Goal: Check status: Check status

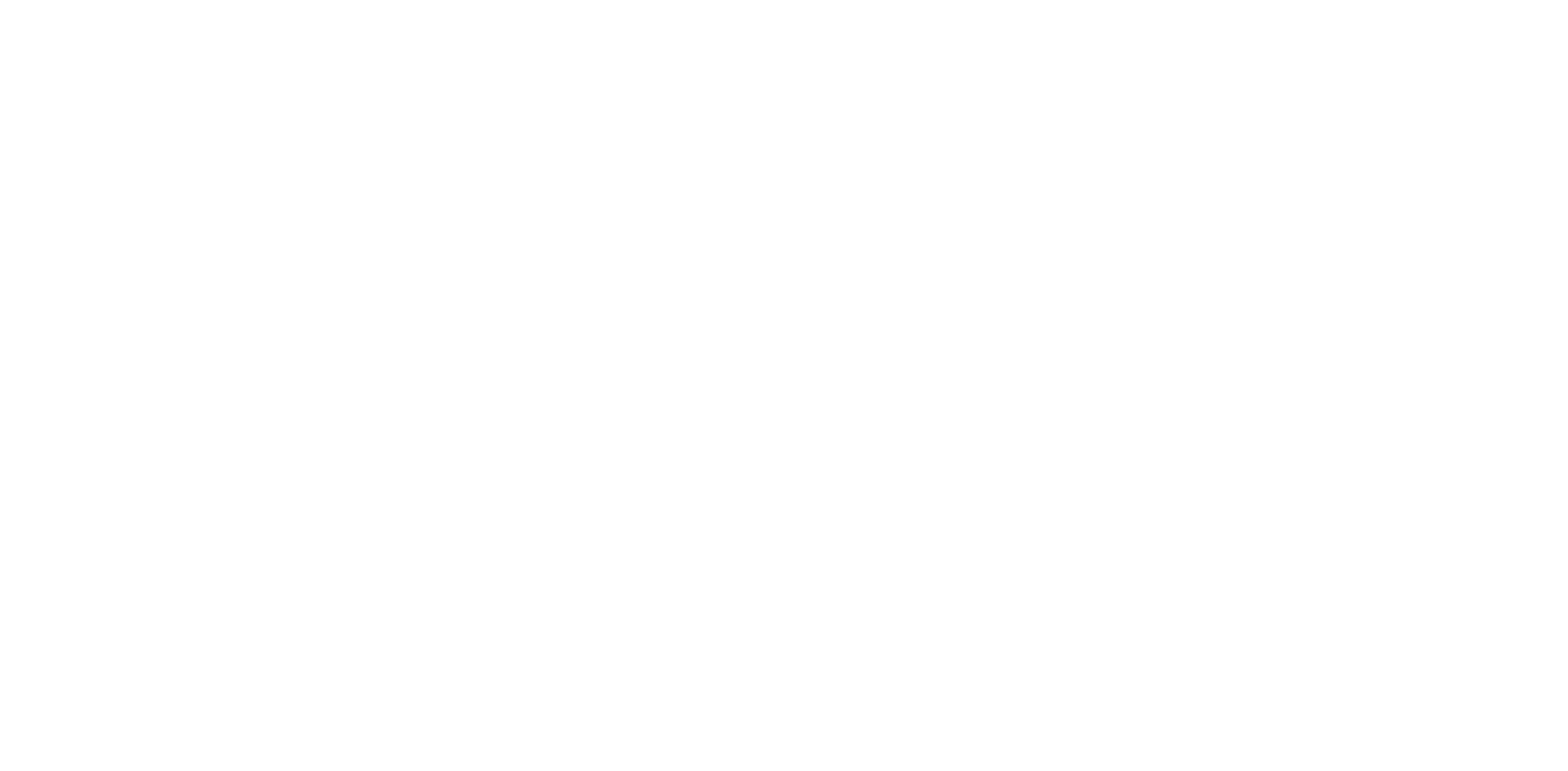
click at [1380, 107] on div at bounding box center [784, 386] width 1568 height 771
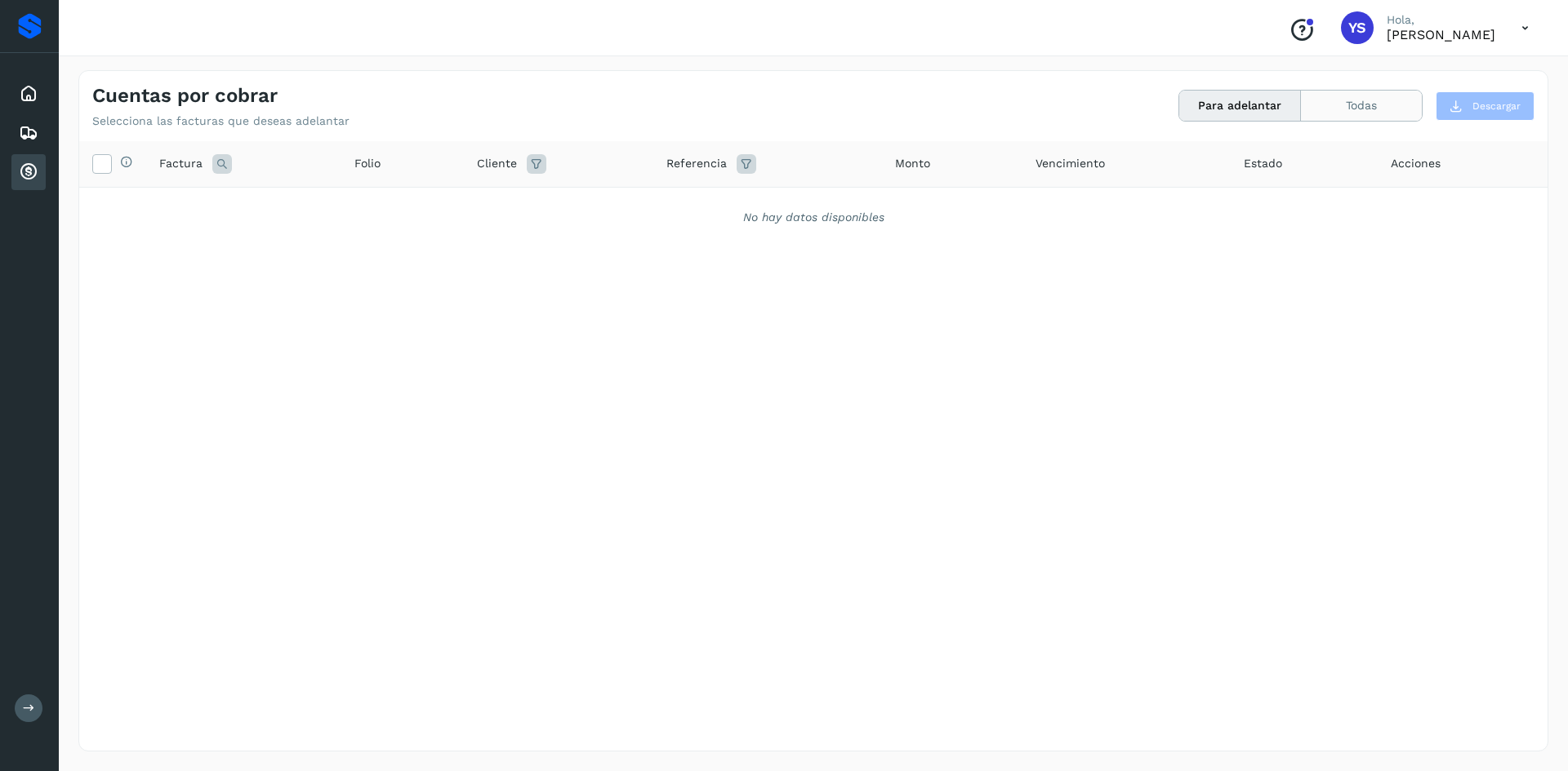
click at [1308, 110] on button "Todas" at bounding box center [1362, 106] width 121 height 30
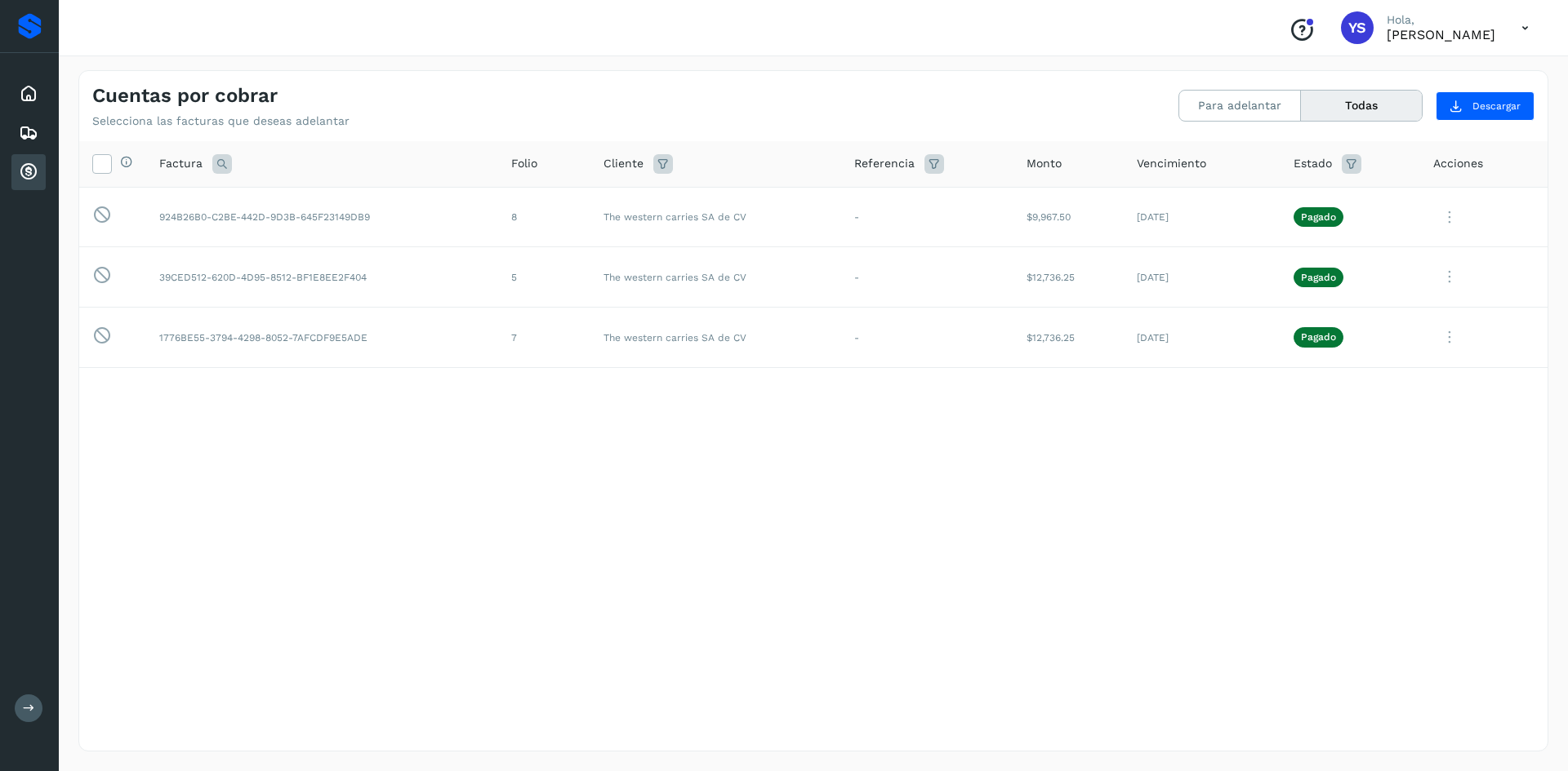
click at [935, 168] on icon at bounding box center [933, 164] width 20 height 20
click at [982, 203] on input "text" at bounding box center [1042, 205] width 201 height 26
click at [1063, 204] on input "text" at bounding box center [1042, 205] width 201 height 26
click at [652, 130] on div "Cuentas por cobrar Selecciona las facturas que deseas adelantar Para adelantar …" at bounding box center [813, 410] width 1470 height 681
click at [31, 88] on icon at bounding box center [28, 93] width 20 height 20
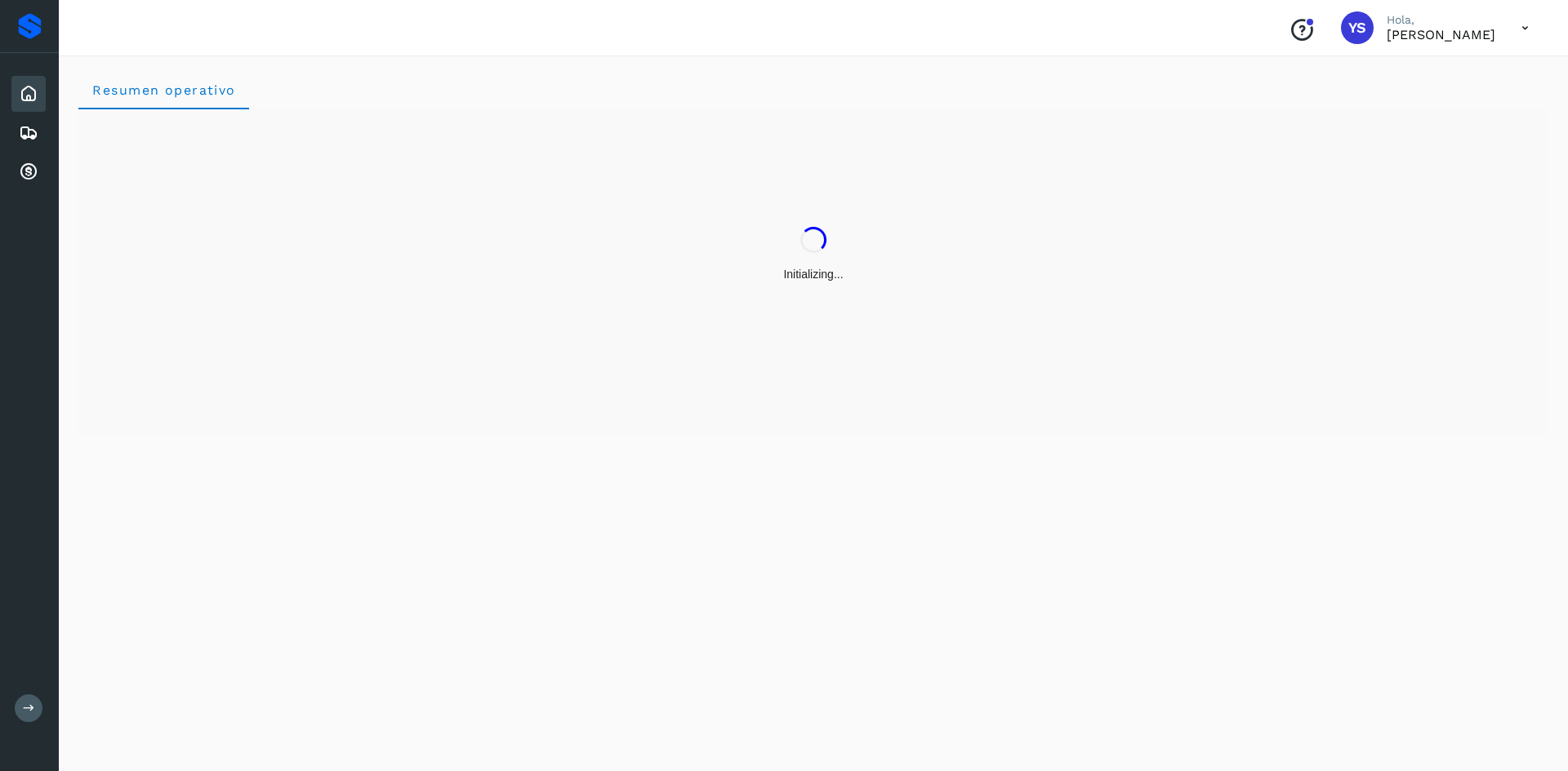
drag, startPoint x: 1288, startPoint y: 34, endPoint x: 1310, endPoint y: 31, distance: 22.2
click at [1287, 34] on div "Conoce nuestros beneficios YS [PERSON_NAME], [PERSON_NAME]" at bounding box center [1409, 28] width 266 height 38
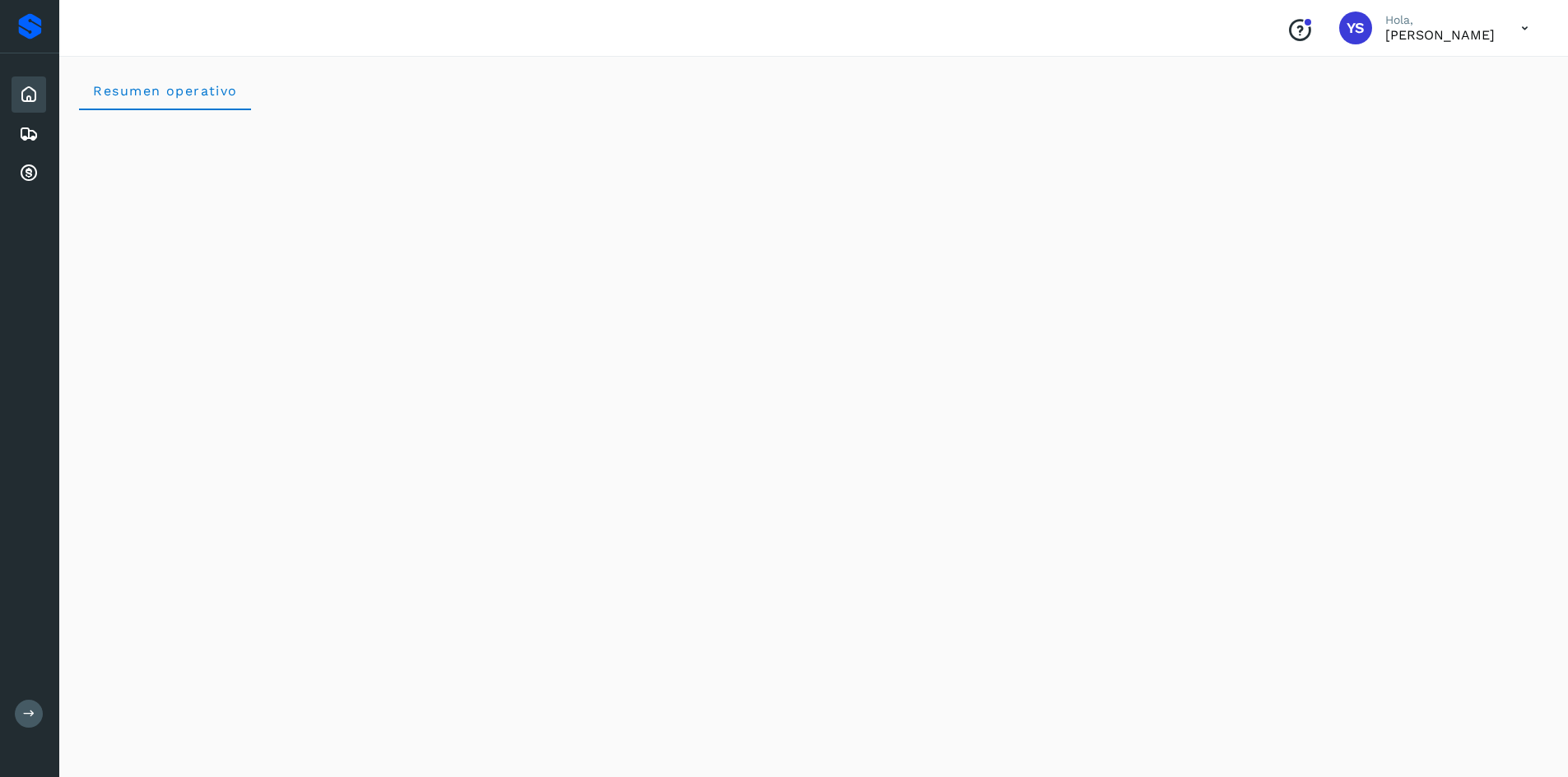
click at [1415, 24] on p "Hola," at bounding box center [1440, 20] width 109 height 14
click at [1432, 34] on p "[PERSON_NAME]" at bounding box center [1440, 35] width 109 height 15
click at [1525, 22] on icon at bounding box center [1525, 28] width 34 height 34
click at [1525, 22] on div at bounding box center [784, 388] width 1568 height 777
click at [29, 13] on div "Proveedores" at bounding box center [29, 27] width 24 height 27
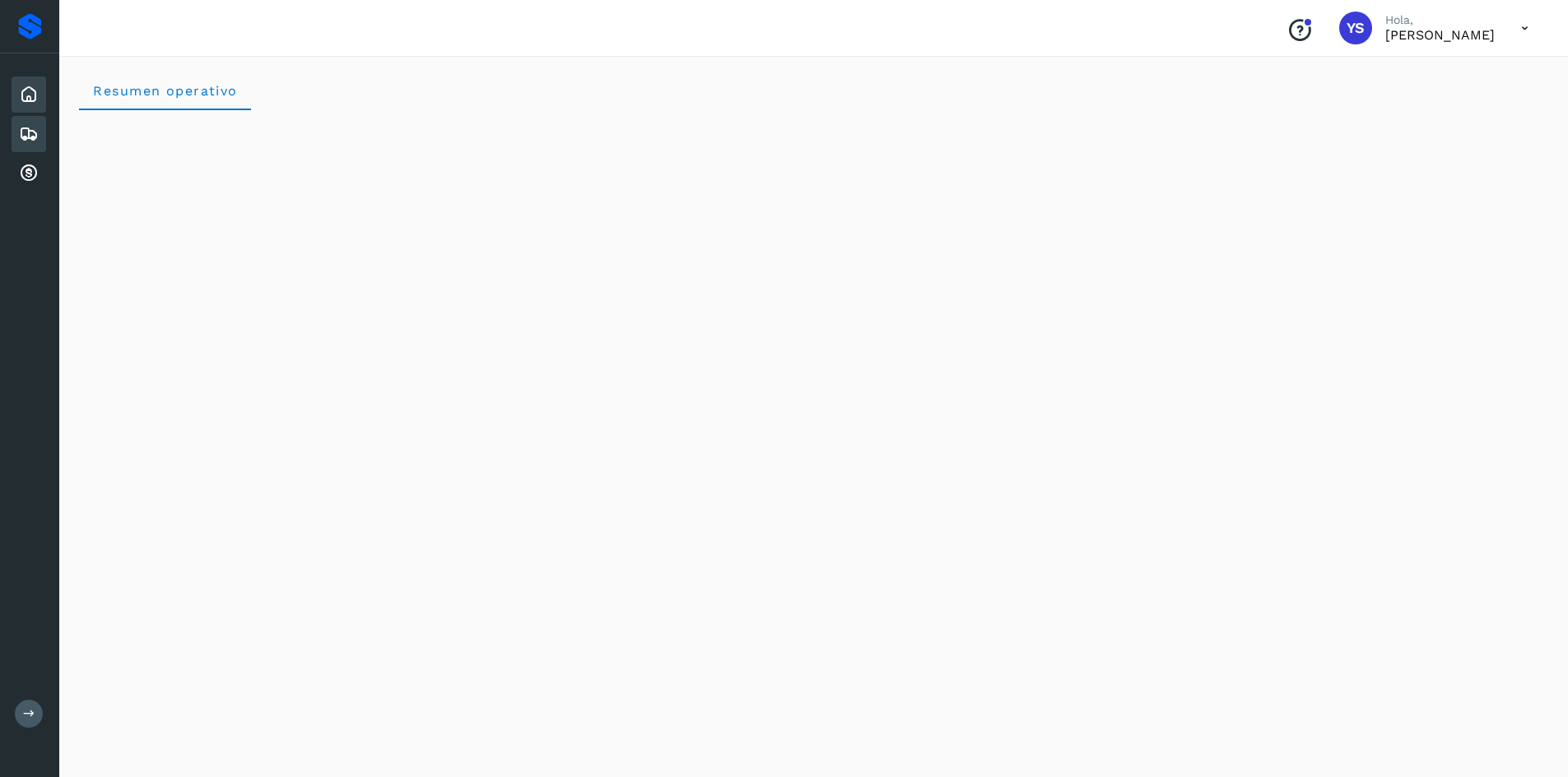
click at [41, 142] on div "Embarques" at bounding box center [29, 134] width 34 height 36
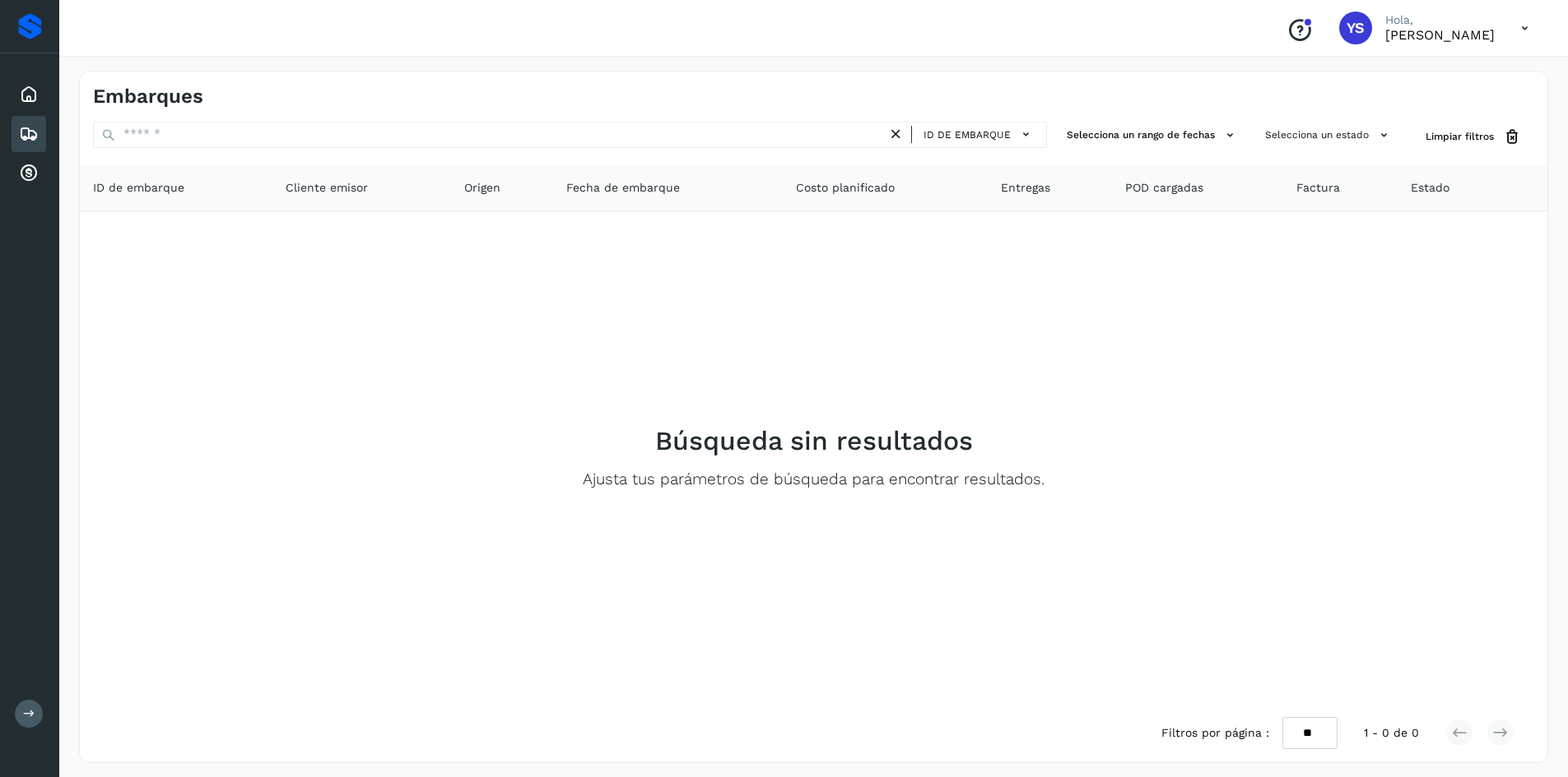
click at [129, 188] on span "ID de embarque" at bounding box center [139, 188] width 91 height 17
click at [899, 138] on icon at bounding box center [896, 135] width 17 height 17
click at [949, 138] on span "ID de embarque" at bounding box center [967, 135] width 87 height 15
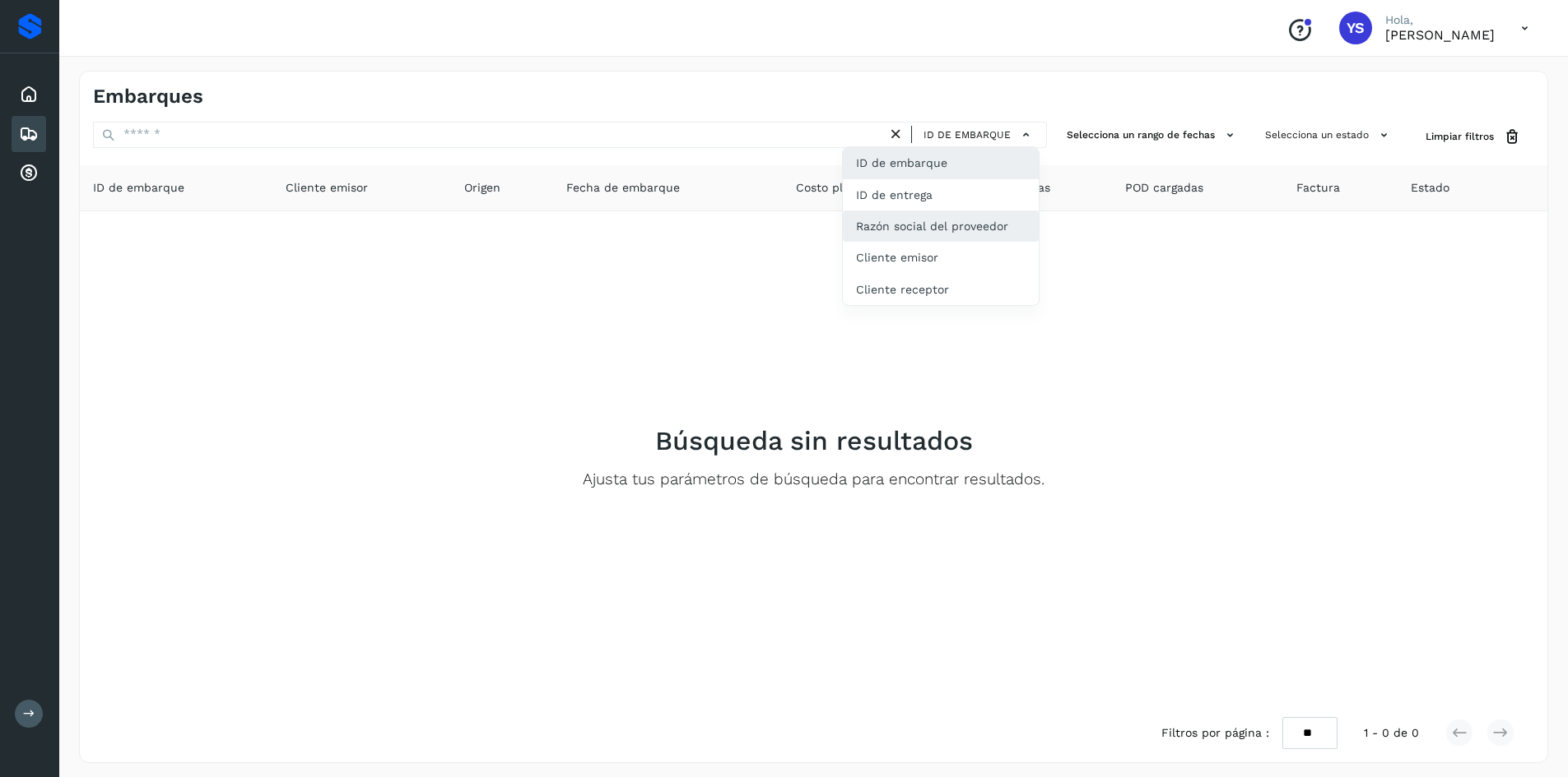
click at [989, 218] on div "Razón social del proveedor" at bounding box center [941, 226] width 196 height 31
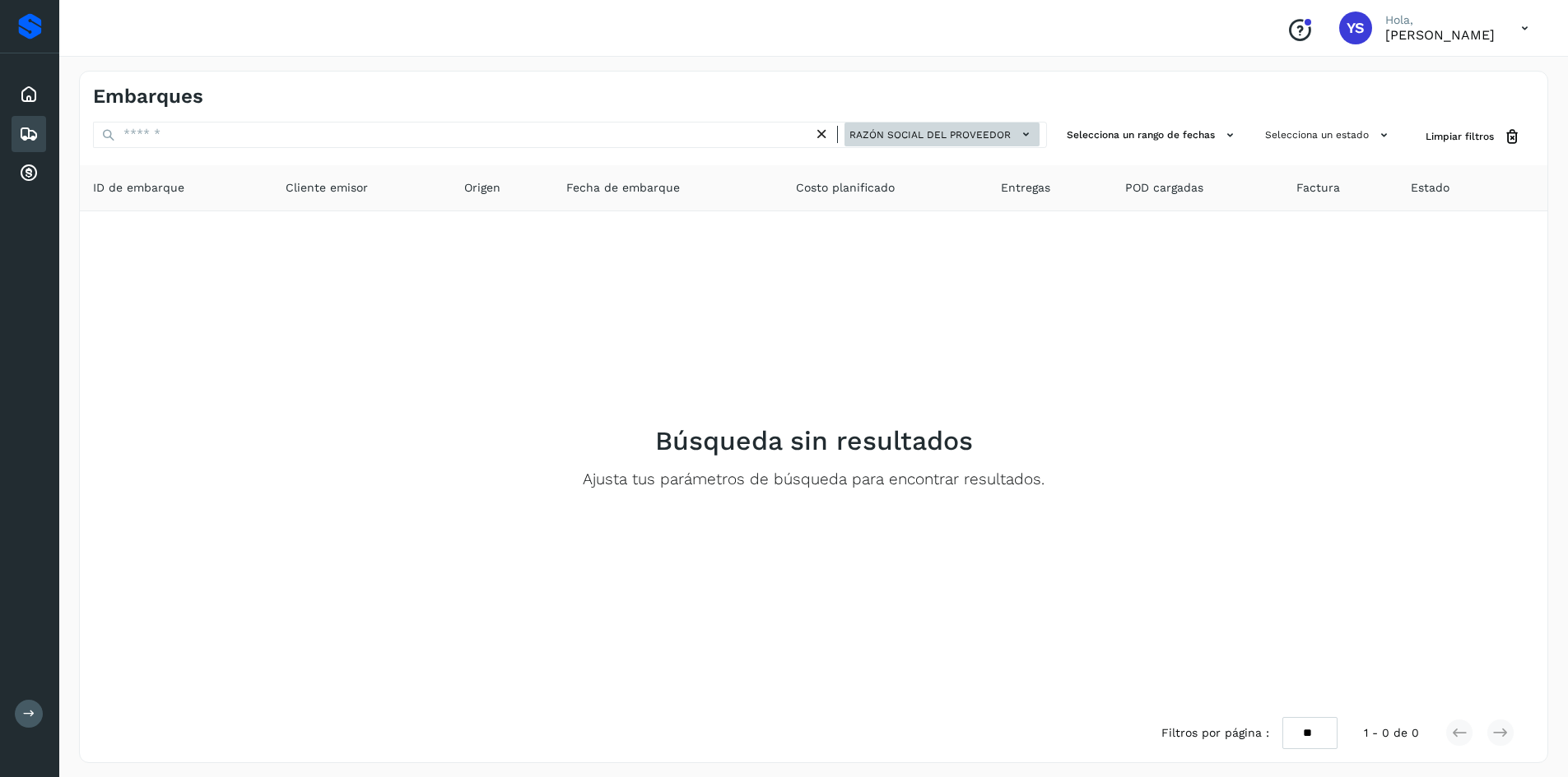
click at [1025, 136] on icon at bounding box center [1025, 135] width 17 height 17
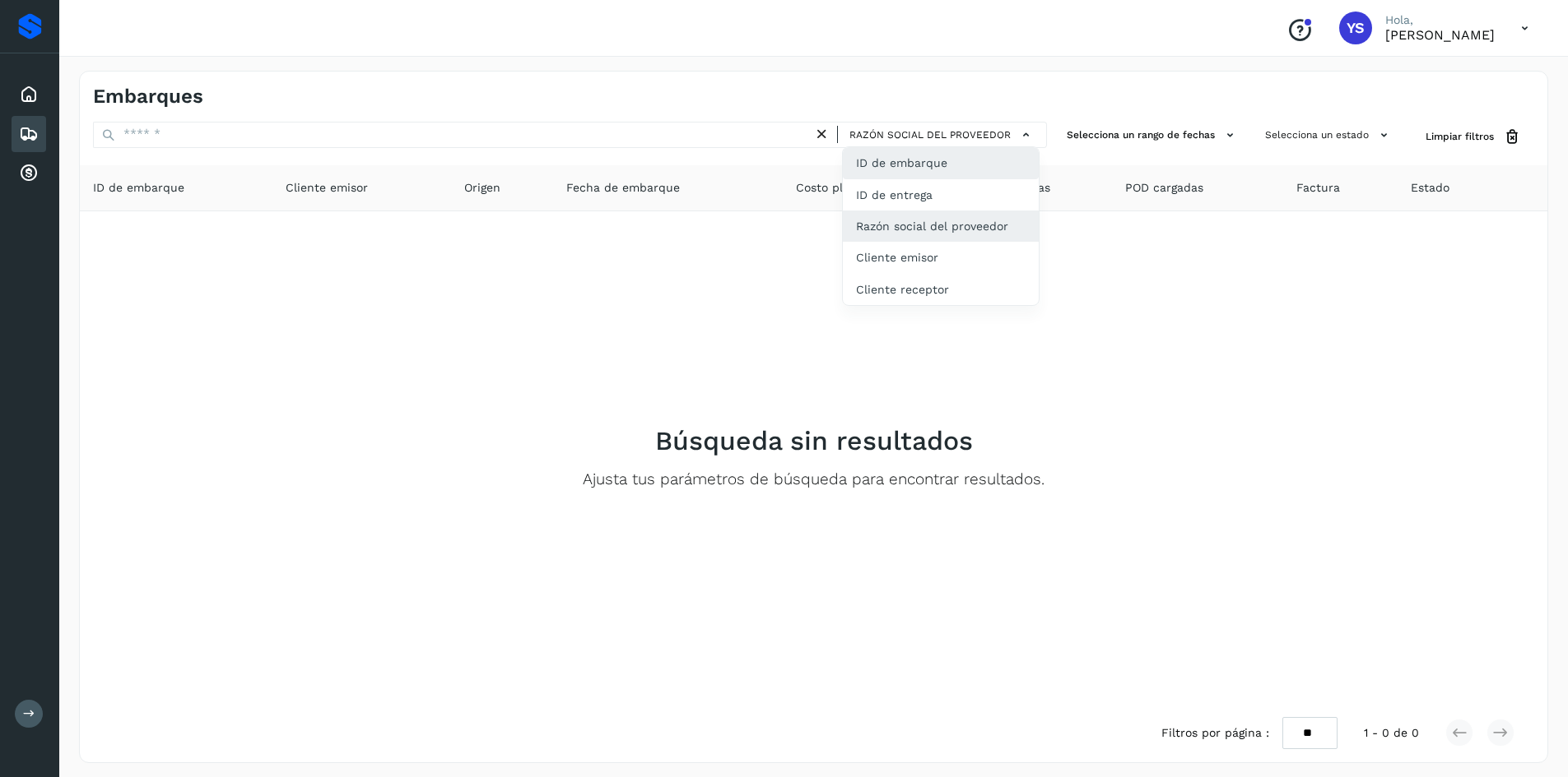
click at [965, 164] on div "ID de embarque" at bounding box center [941, 162] width 196 height 31
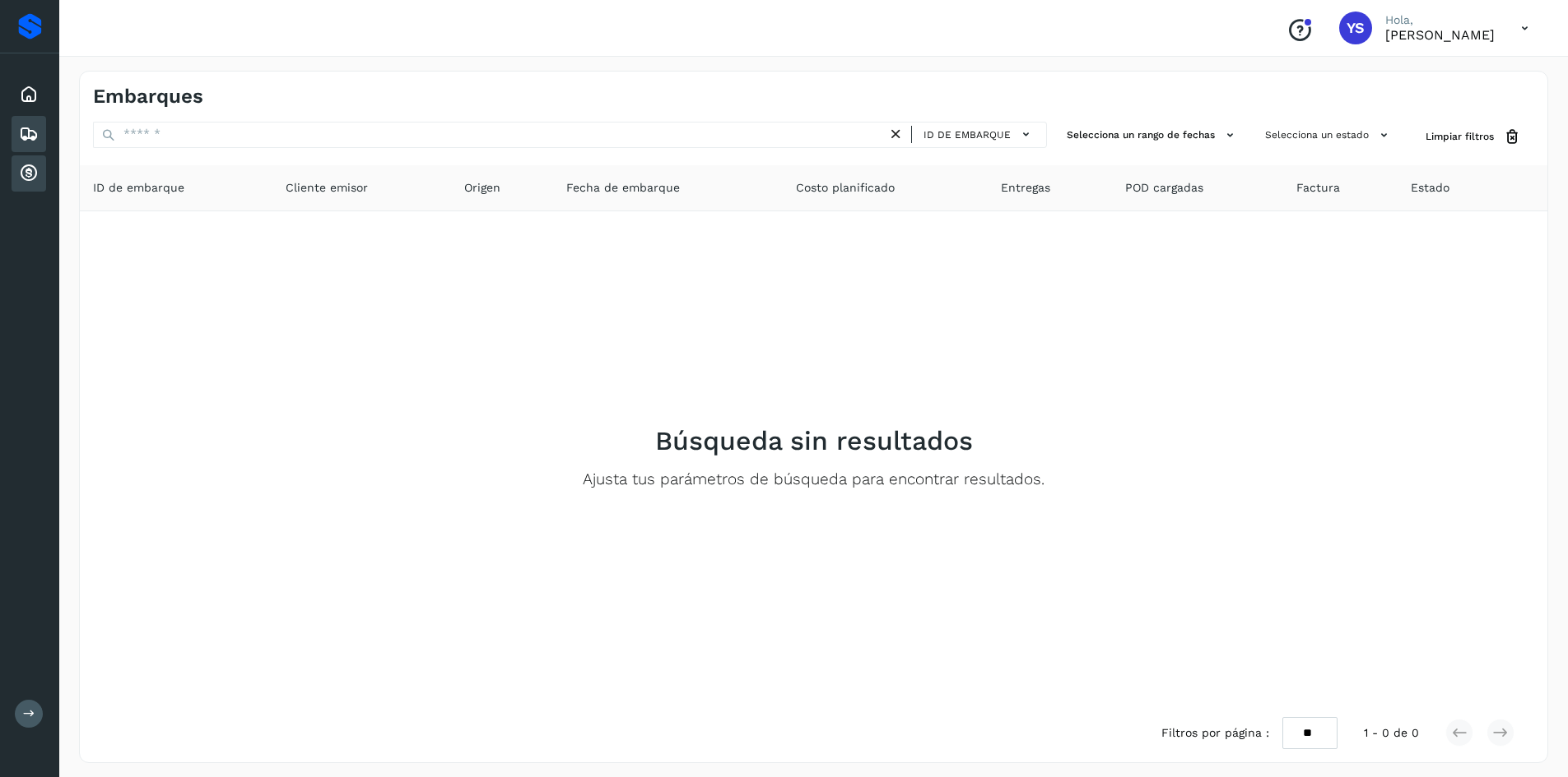
click at [28, 179] on icon at bounding box center [29, 173] width 20 height 20
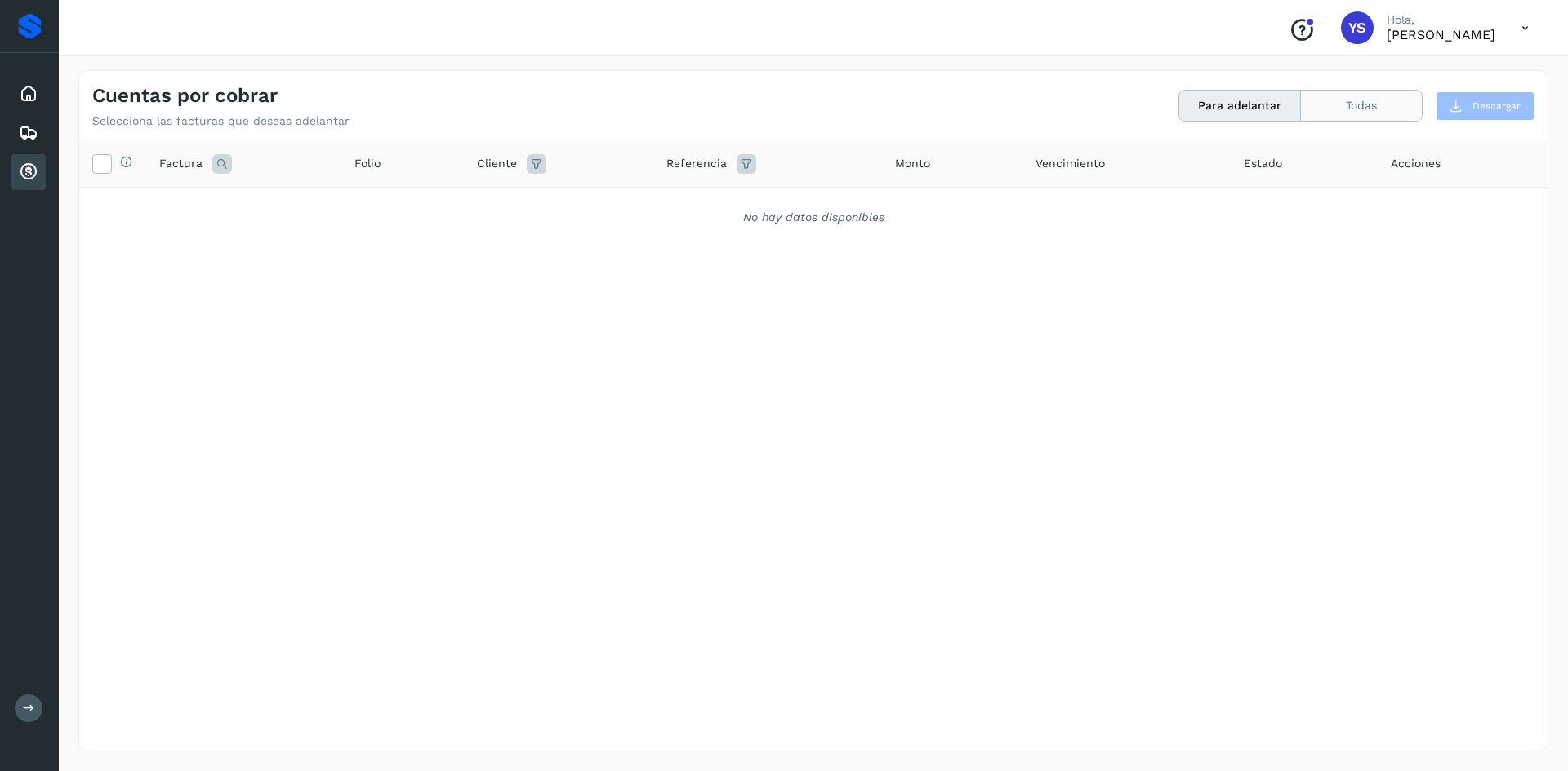
click at [1393, 107] on button "Todas" at bounding box center [1362, 106] width 121 height 30
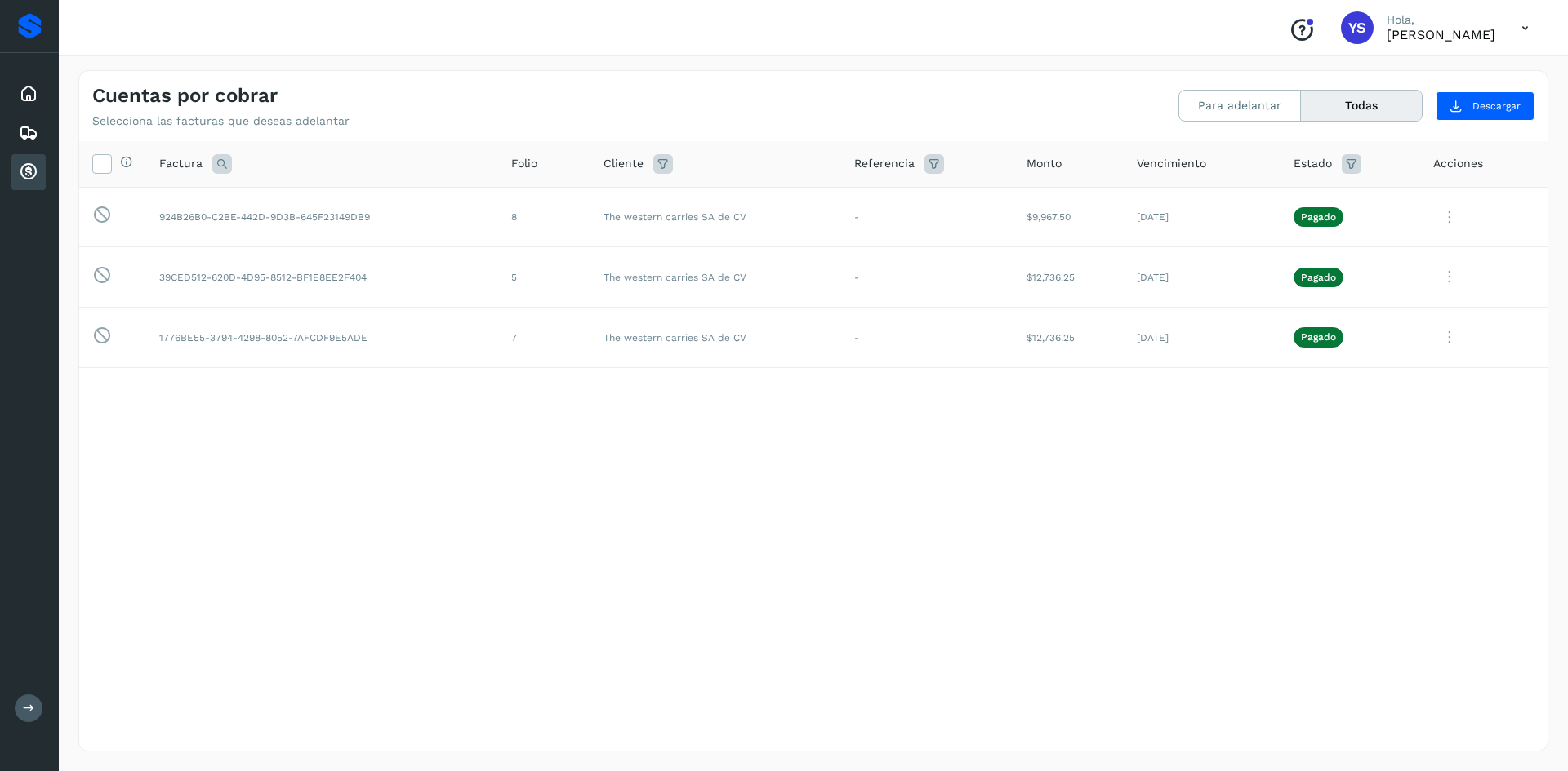
click at [1451, 172] on span "Acciones" at bounding box center [1458, 164] width 50 height 17
click at [1447, 210] on icon at bounding box center [1449, 218] width 33 height 34
click at [1415, 359] on button "CEP" at bounding box center [1436, 353] width 194 height 31
click at [672, 471] on div "Selecciona todas las facturas disponibles para adelanto Factura Folio Cliente R…" at bounding box center [813, 413] width 1468 height 543
click at [351, 381] on div "Selecciona todas las facturas disponibles para adelanto Factura Folio Cliente R…" at bounding box center [813, 413] width 1468 height 543
